Goal: Entertainment & Leisure: Browse casually

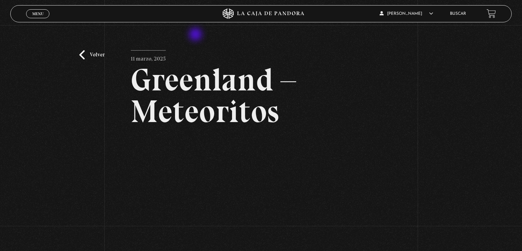
scroll to position [103, 0]
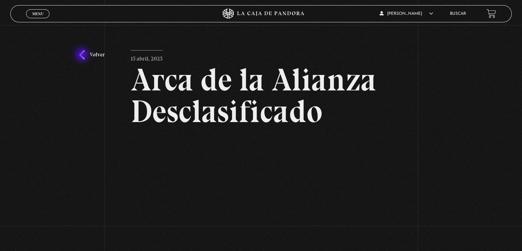
click at [83, 55] on link "Volver" at bounding box center [91, 54] width 25 height 9
click at [45, 18] on div "Menu Cerrar" at bounding box center [104, 13] width 156 height 16
click at [36, 16] on link "Menu Cerrar" at bounding box center [37, 13] width 23 height 9
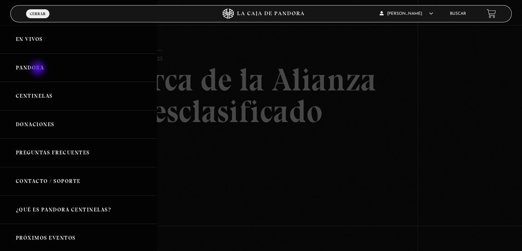
click at [38, 69] on link "Pandora" at bounding box center [78, 68] width 156 height 28
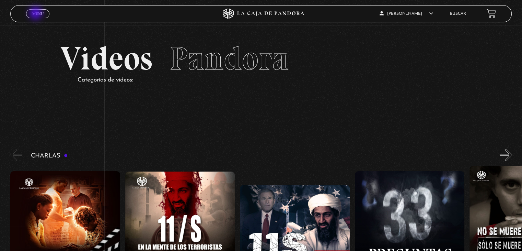
click at [36, 14] on span "Menu" at bounding box center [37, 14] width 11 height 4
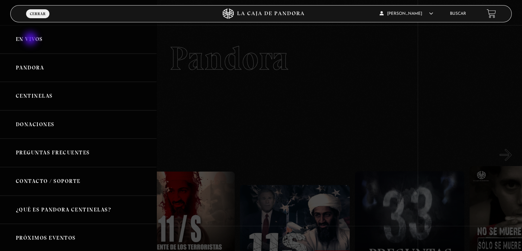
click at [31, 39] on link "En vivos" at bounding box center [78, 39] width 156 height 28
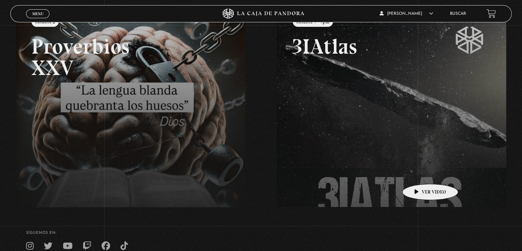
scroll to position [69, 0]
